Goal: Browse casually

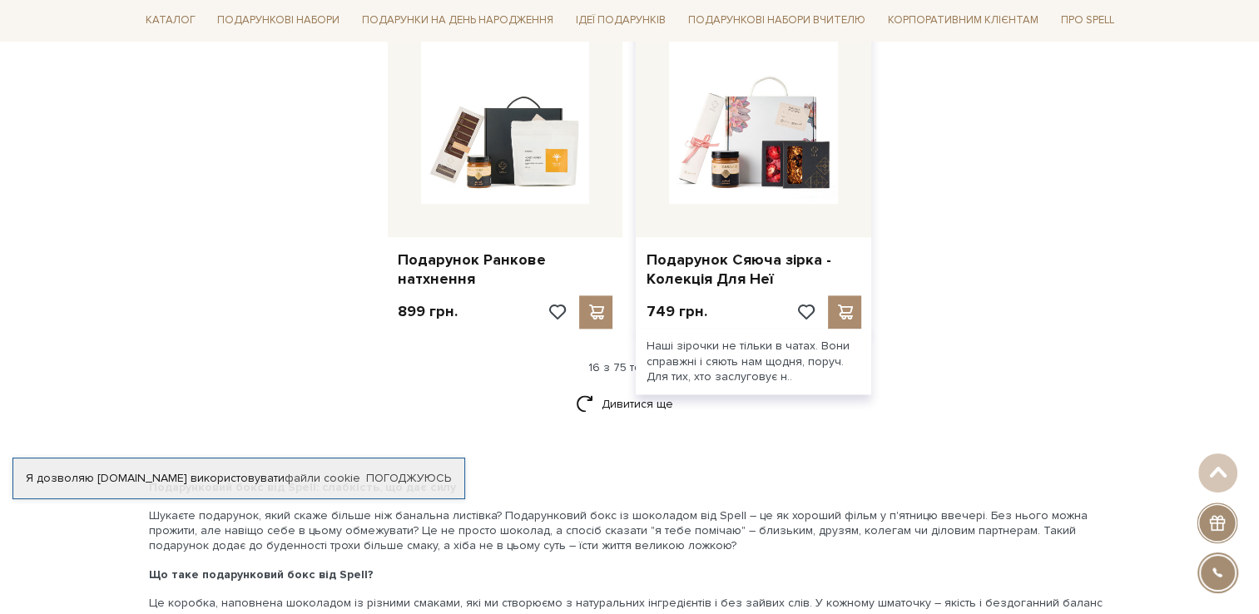
scroll to position [2081, 0]
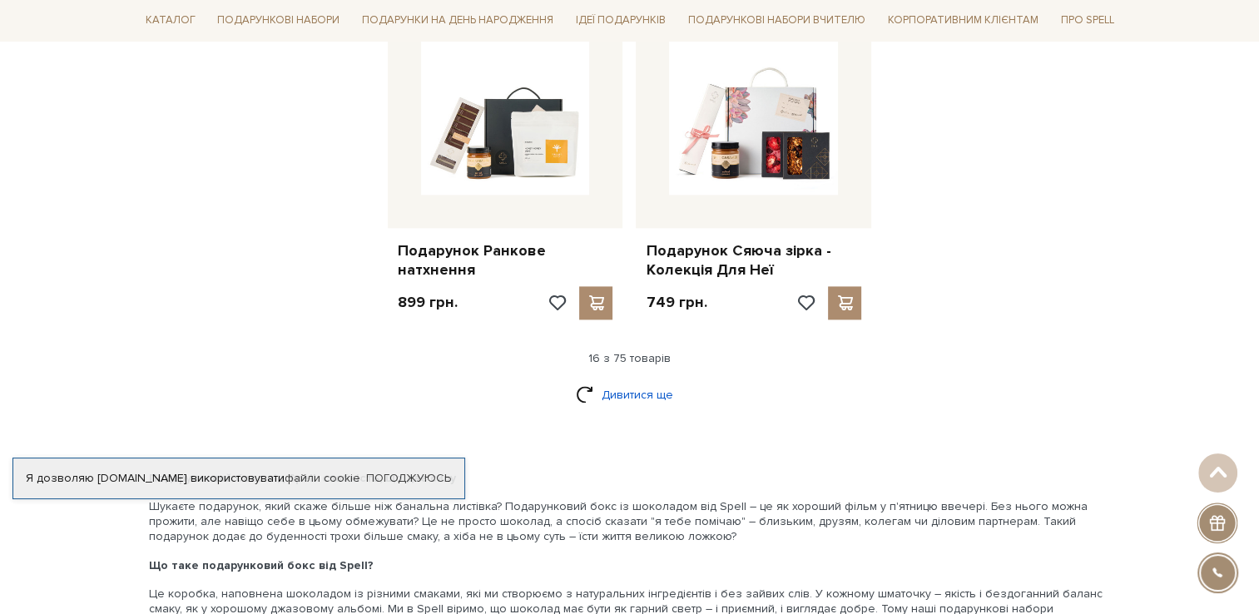
click at [622, 381] on link "Дивитися ще" at bounding box center [630, 394] width 108 height 29
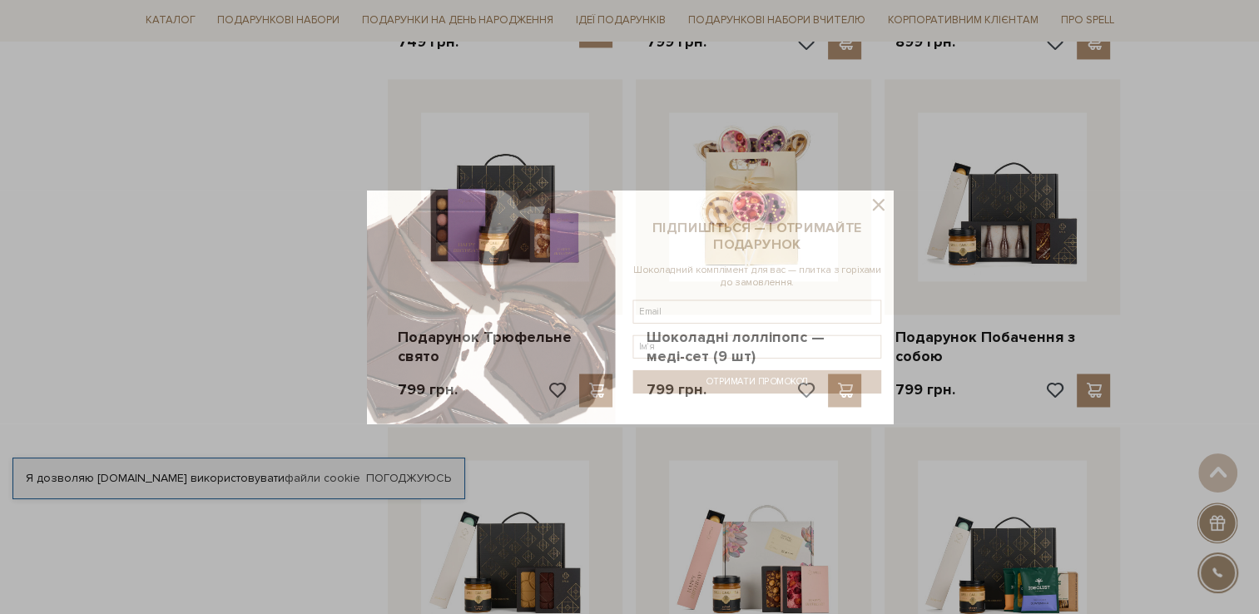
scroll to position [2830, 0]
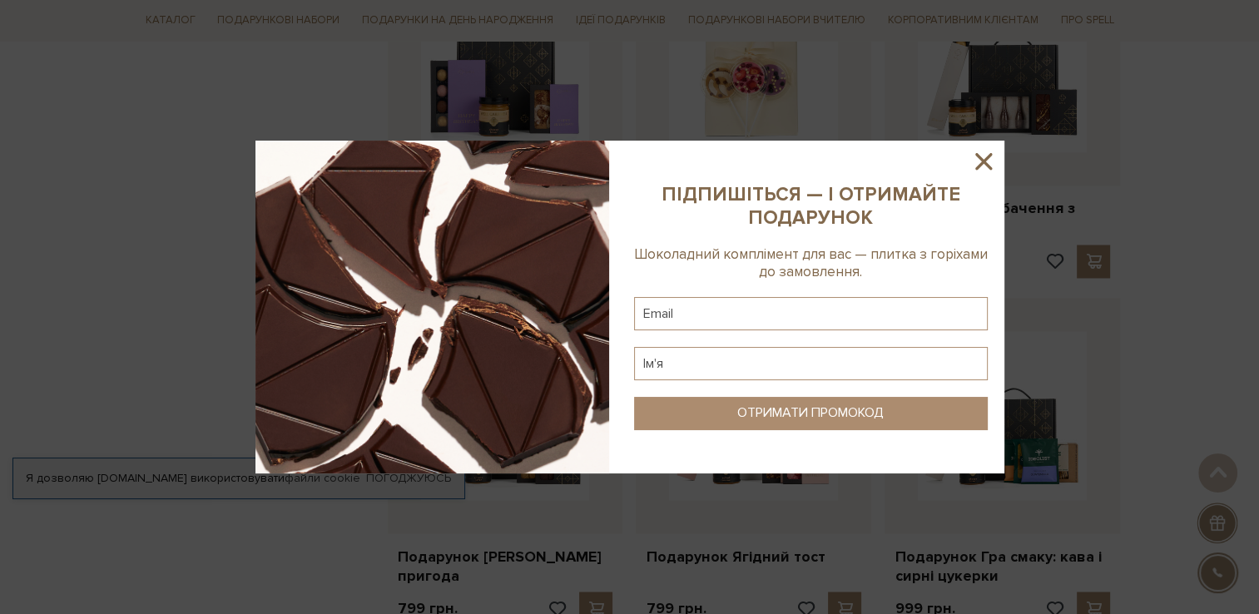
click at [977, 167] on icon at bounding box center [984, 161] width 17 height 17
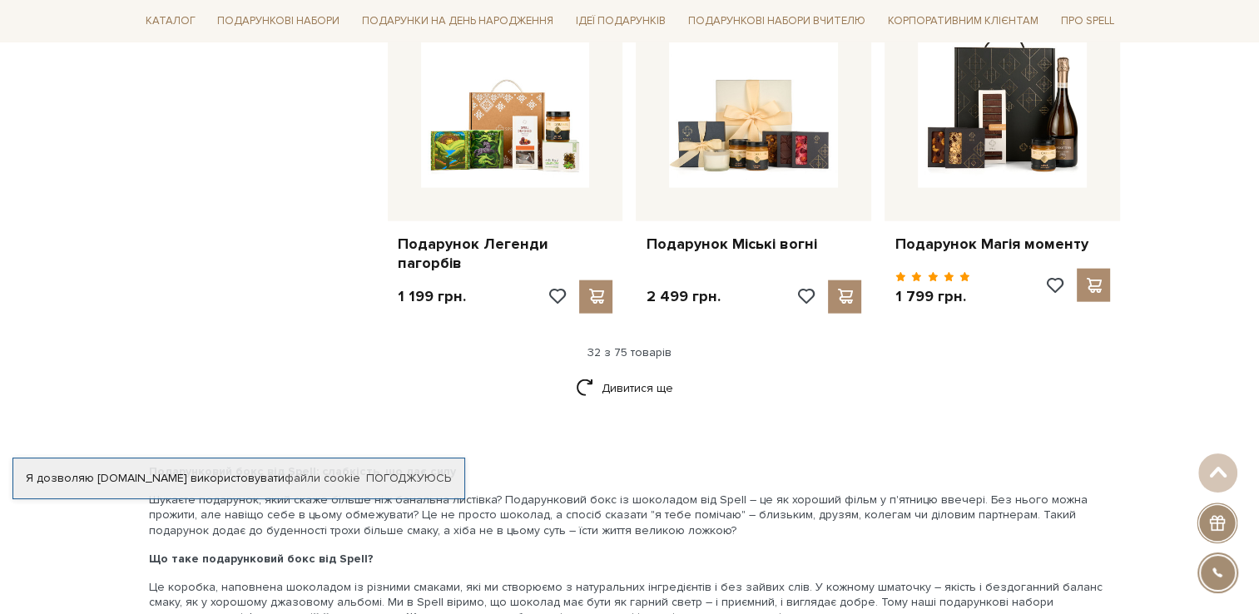
scroll to position [3829, 0]
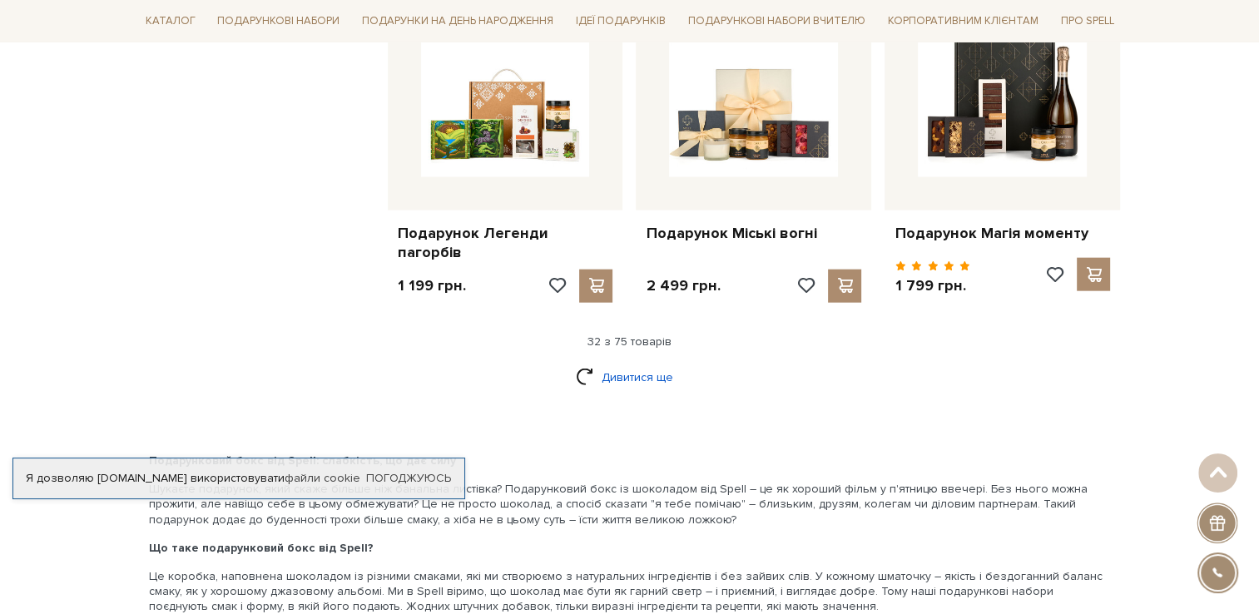
click at [633, 376] on link "Дивитися ще" at bounding box center [630, 377] width 108 height 29
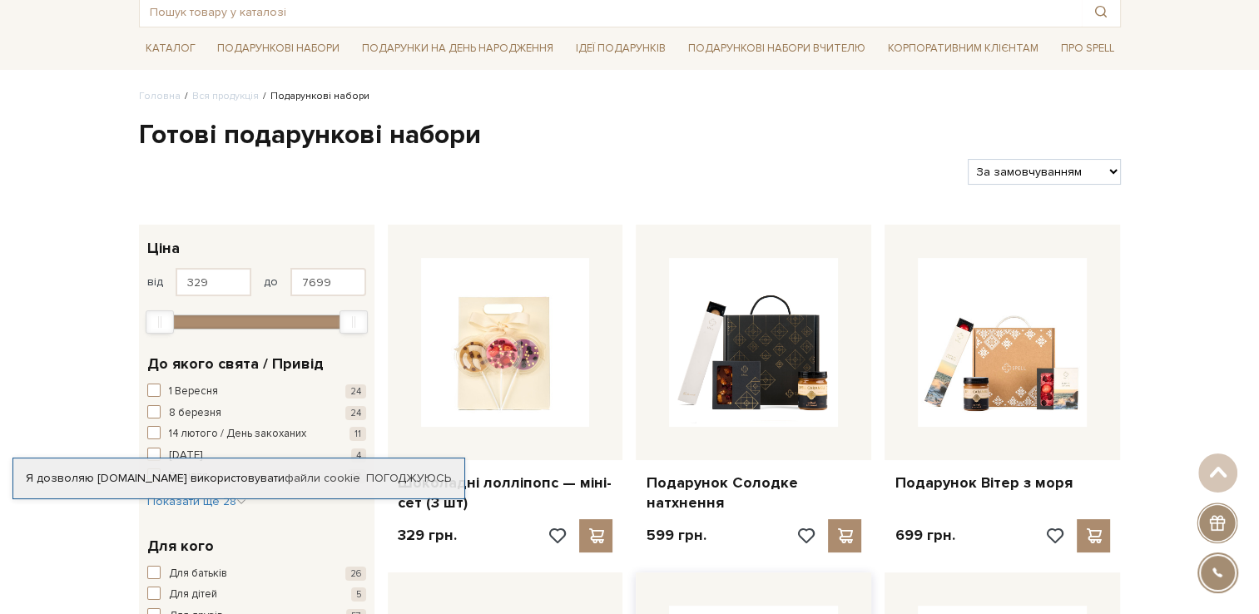
scroll to position [83, 0]
